Goal: Task Accomplishment & Management: Manage account settings

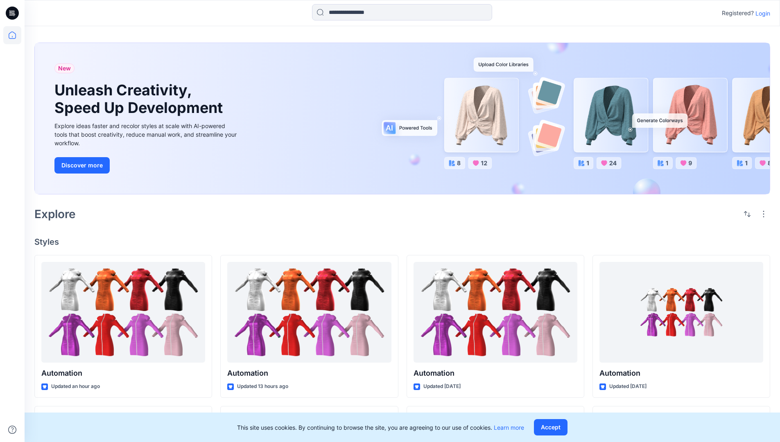
click at [761, 13] on p "Login" at bounding box center [762, 13] width 15 height 9
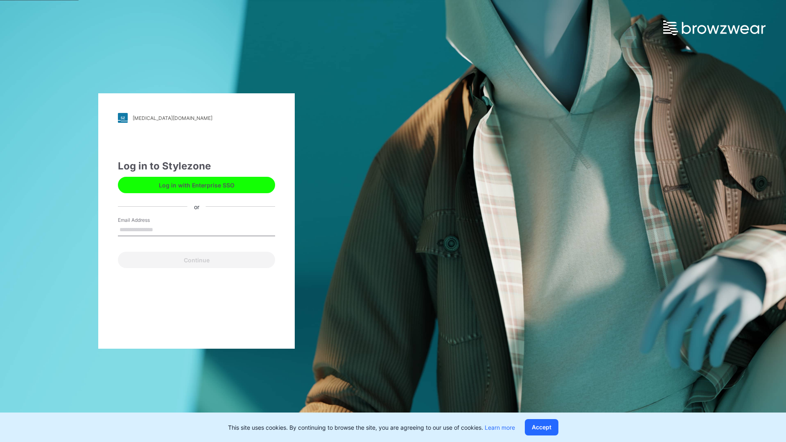
click at [162, 229] on input "Email Address" at bounding box center [196, 230] width 157 height 12
type input "**********"
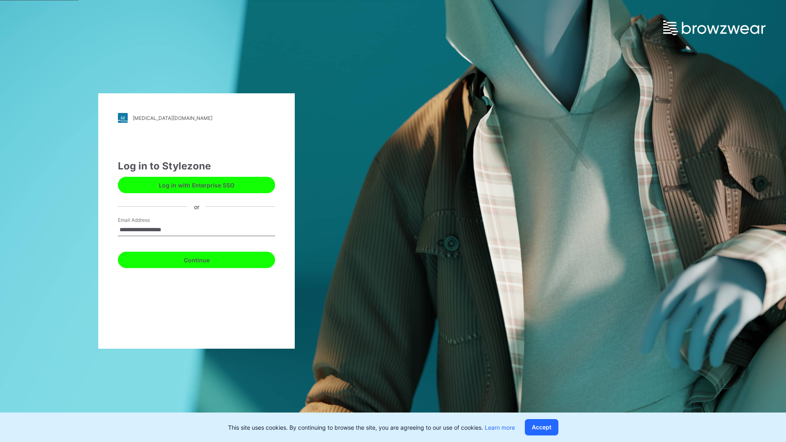
click at [206, 259] on button "Continue" at bounding box center [196, 260] width 157 height 16
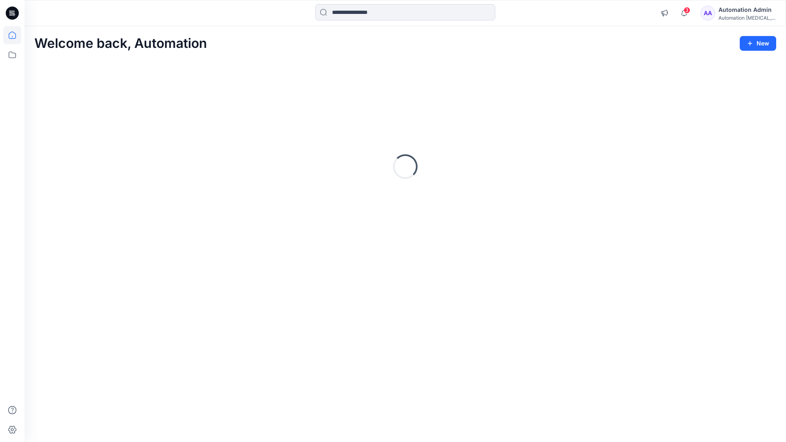
click at [16, 35] on icon at bounding box center [12, 35] width 7 height 7
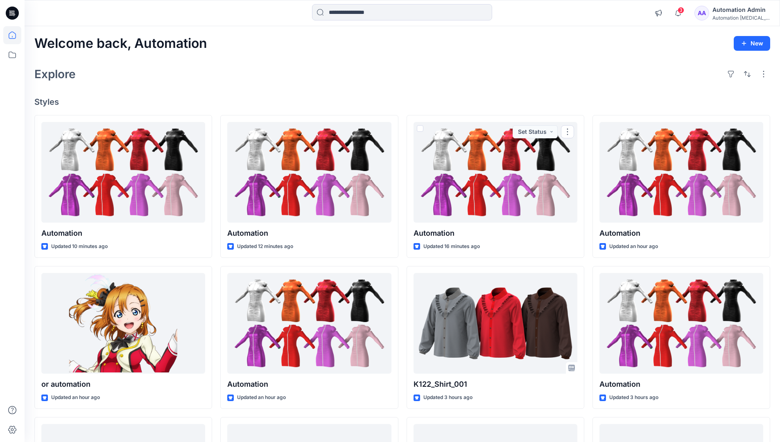
click at [735, 19] on div "Automation [MEDICAL_DATA]..." at bounding box center [740, 18] width 57 height 6
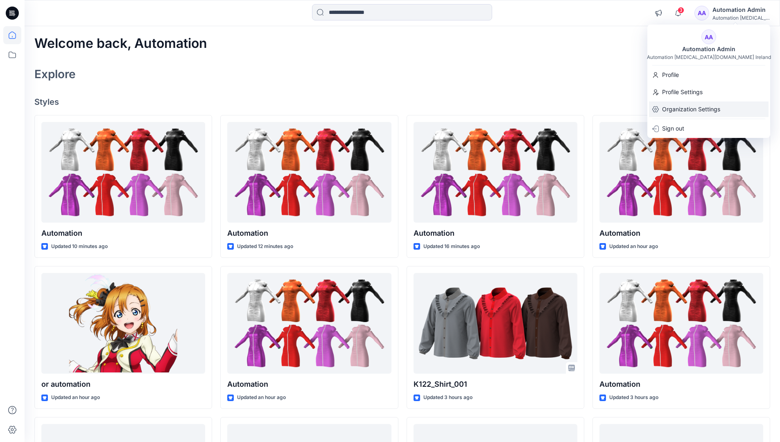
click at [705, 111] on p "Organization Settings" at bounding box center [691, 110] width 58 height 16
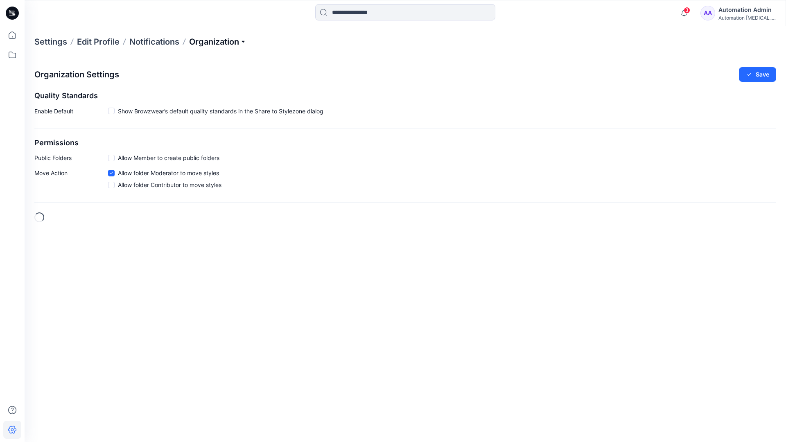
click at [240, 42] on p "Organization" at bounding box center [217, 41] width 57 height 11
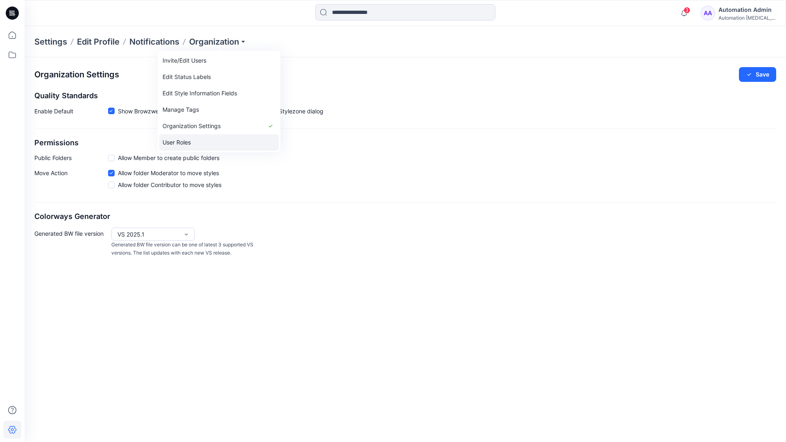
click at [222, 138] on link "User Roles" at bounding box center [219, 142] width 120 height 16
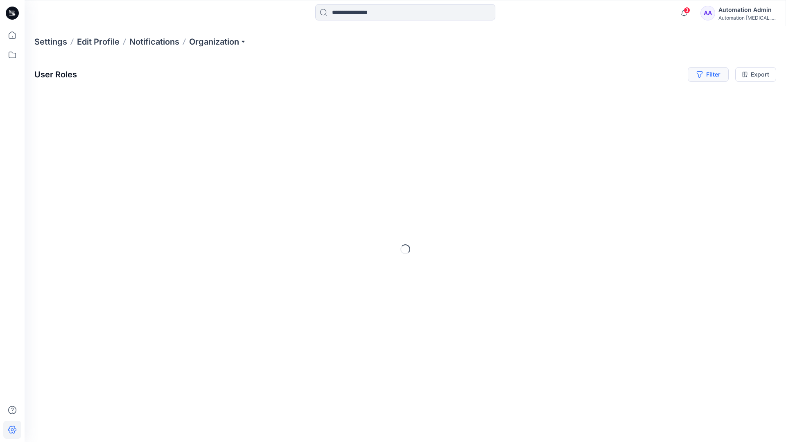
click at [712, 73] on button "Filter" at bounding box center [708, 74] width 41 height 15
click at [604, 95] on div at bounding box center [584, 96] width 84 height 10
type input "*****"
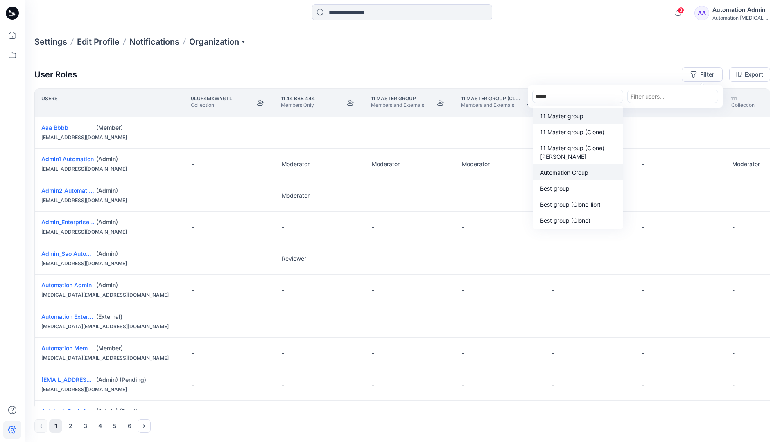
click at [581, 175] on p "Automation Group" at bounding box center [564, 172] width 48 height 9
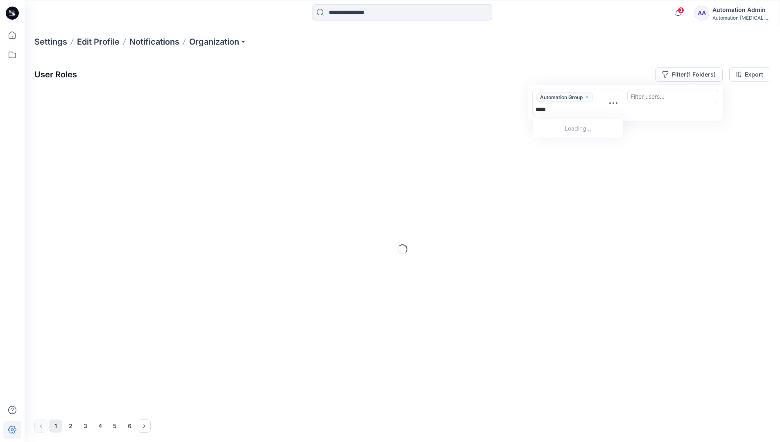
type input "******"
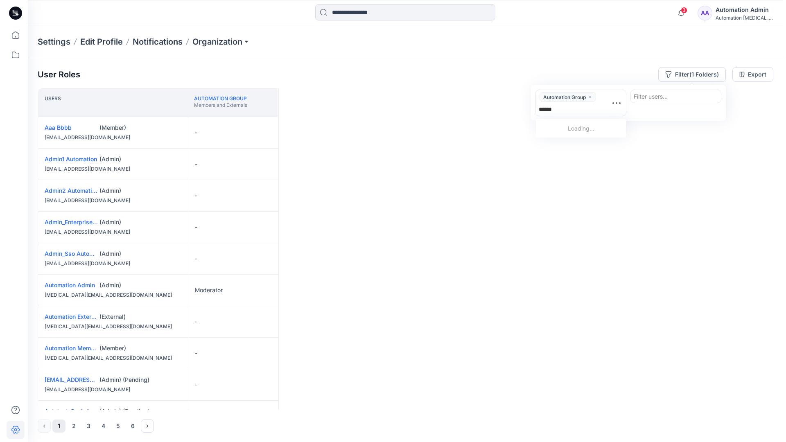
scroll to position [169, 0]
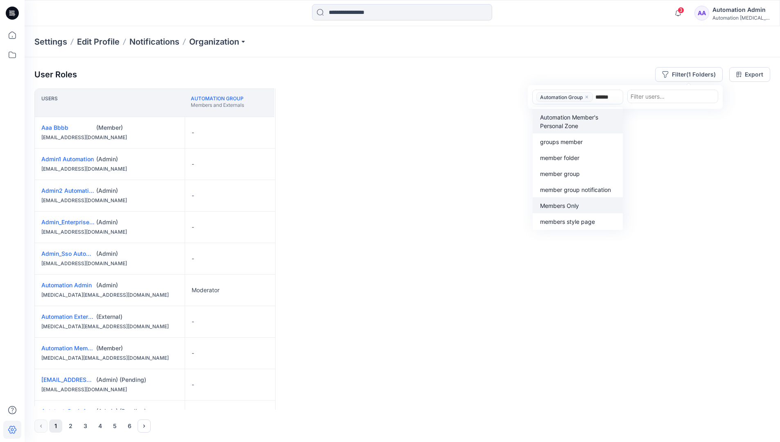
click at [576, 203] on p "Members Only" at bounding box center [559, 205] width 39 height 9
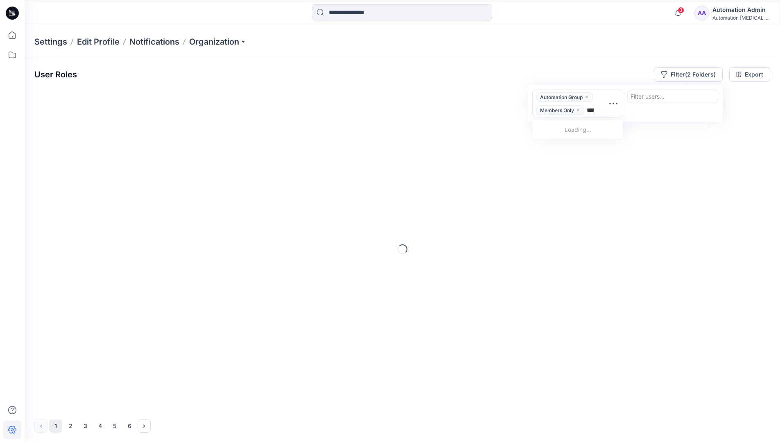
type input "*****"
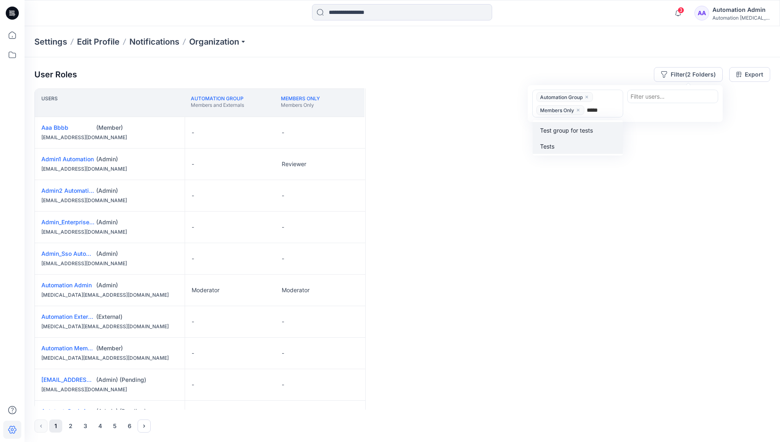
click at [579, 142] on div "Tests" at bounding box center [578, 145] width 80 height 9
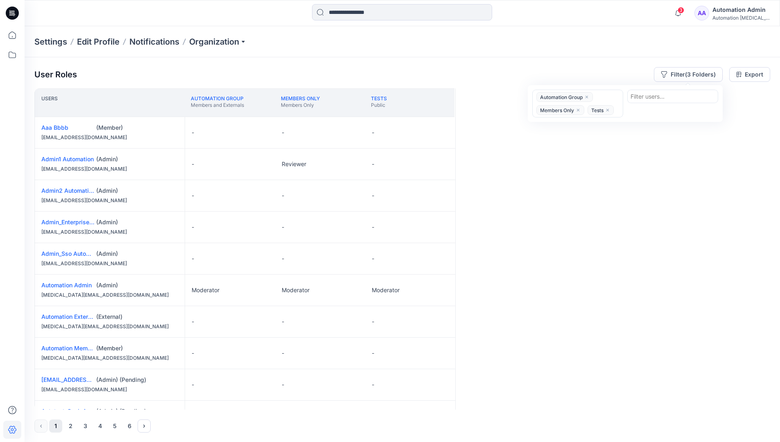
click at [559, 138] on div "Users Automation Group Members and Externals Members Only Members Only Tests Pu…" at bounding box center [402, 248] width 736 height 321
click at [684, 72] on button "Filter (3 Folders)" at bounding box center [688, 74] width 69 height 15
click at [588, 95] on icon "close" at bounding box center [586, 97] width 5 height 5
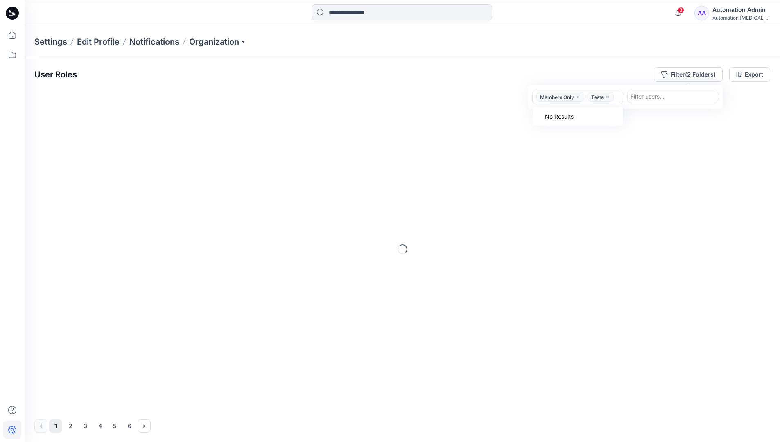
click at [581, 98] on icon "close" at bounding box center [578, 97] width 5 height 5
click at [557, 97] on icon "close" at bounding box center [556, 97] width 2 height 2
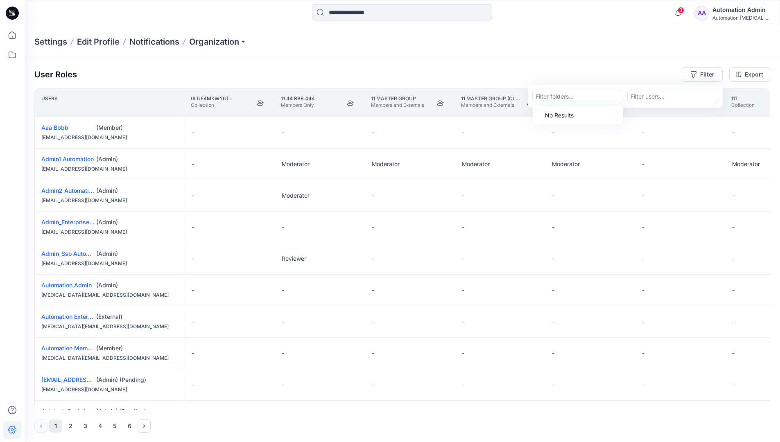
click at [662, 46] on div "Settings Edit Profile Notifications Organization" at bounding box center [402, 41] width 755 height 31
click at [603, 69] on div "User Roles Filter Export" at bounding box center [402, 74] width 736 height 15
click at [730, 13] on div "Automation Admin" at bounding box center [740, 10] width 57 height 10
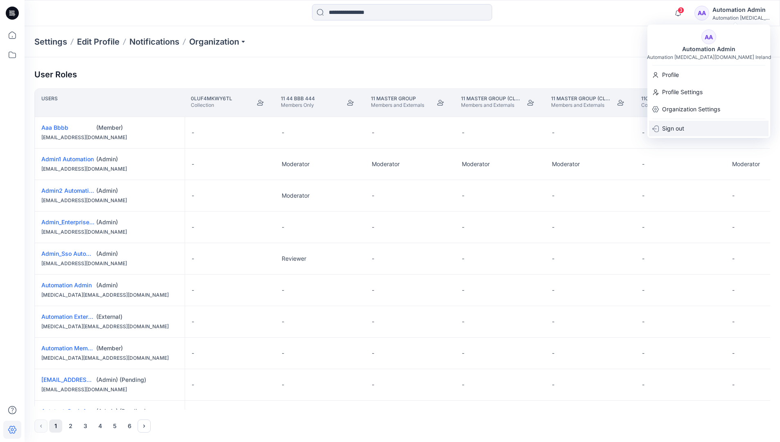
click at [697, 130] on div "Sign out" at bounding box center [709, 129] width 120 height 16
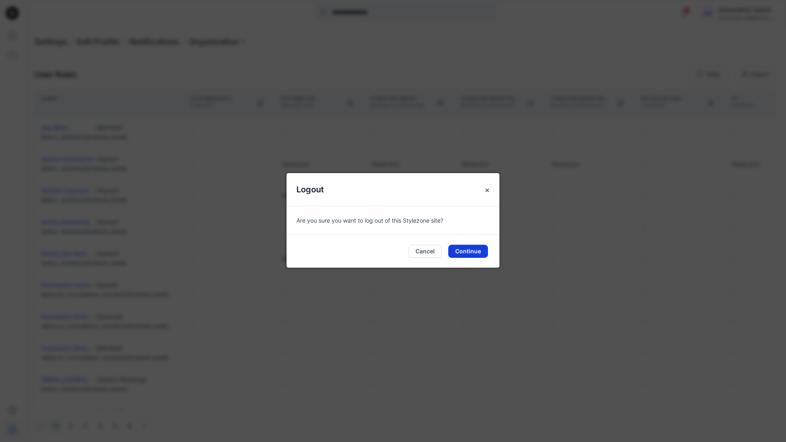
click at [477, 251] on button "Continue" at bounding box center [468, 251] width 40 height 13
